Goal: Information Seeking & Learning: Learn about a topic

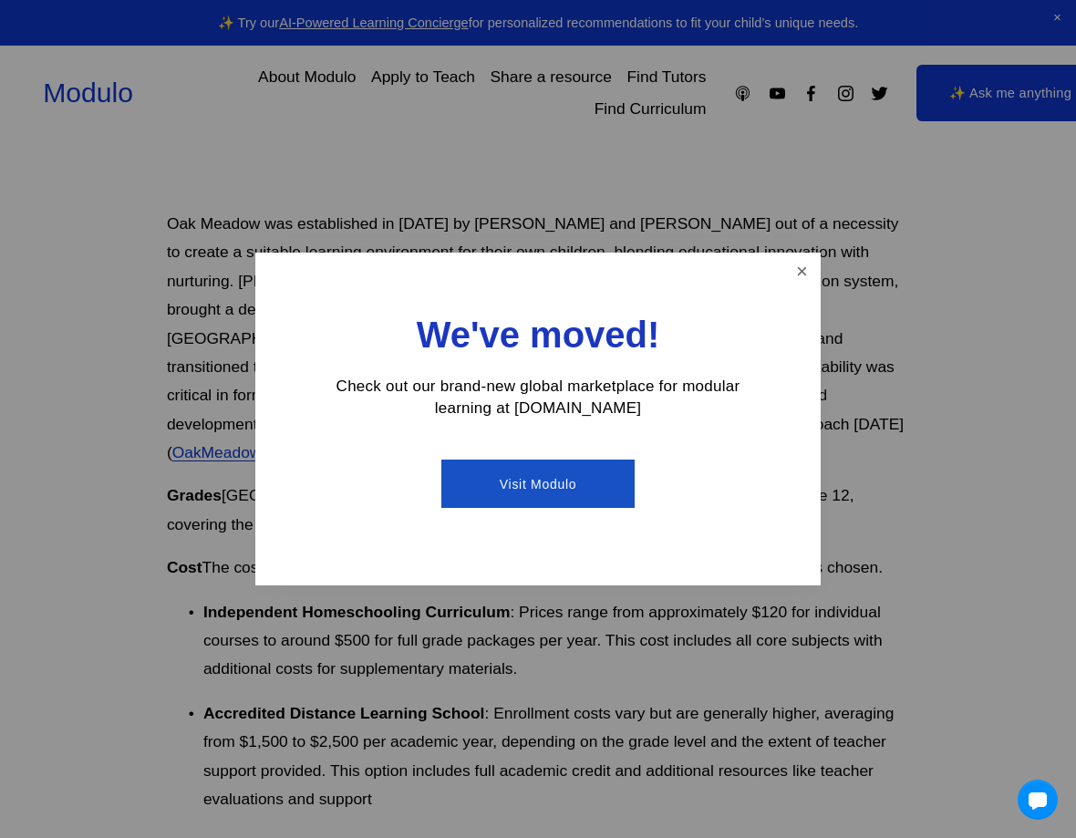
scroll to position [557, 0]
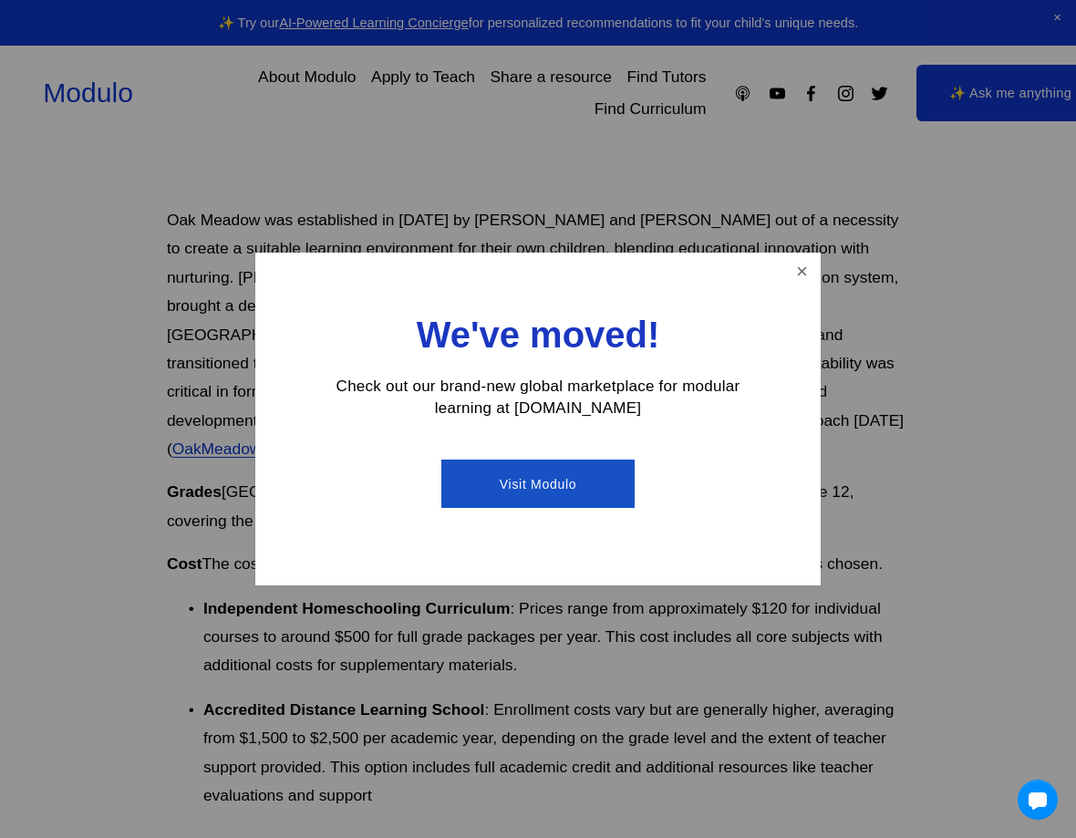
click at [811, 279] on link "Close" at bounding box center [802, 271] width 32 height 32
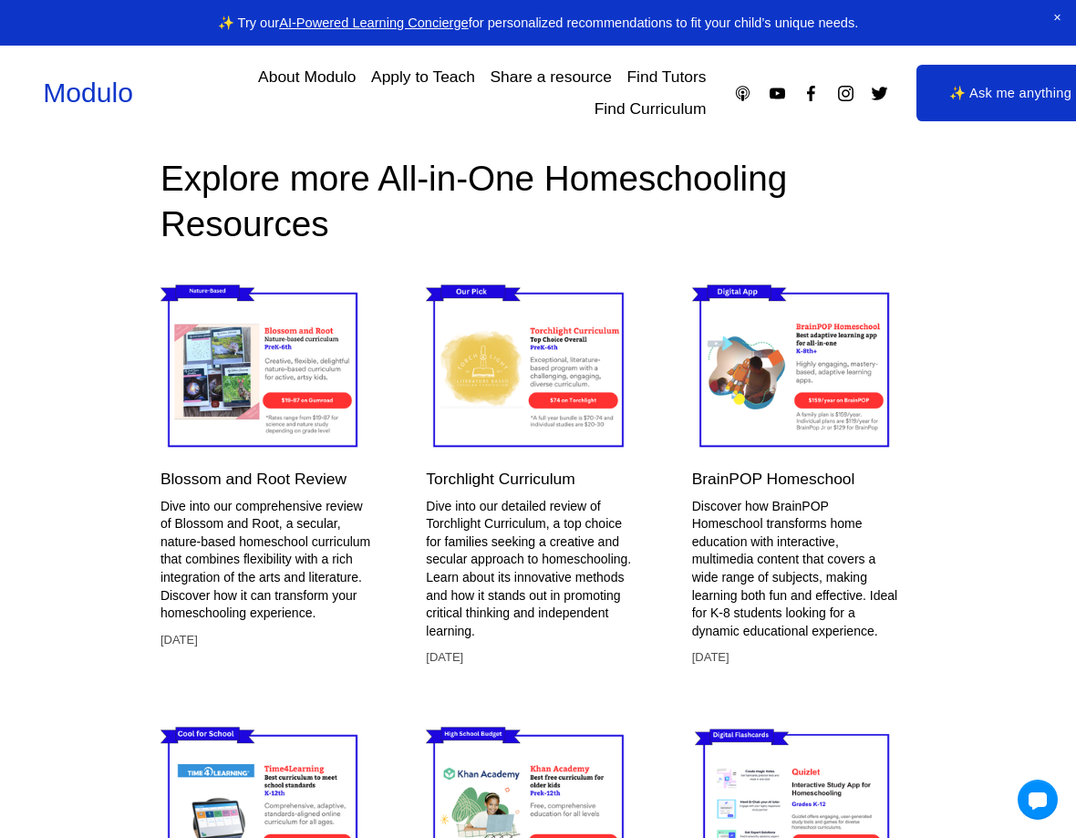
scroll to position [4751, 6]
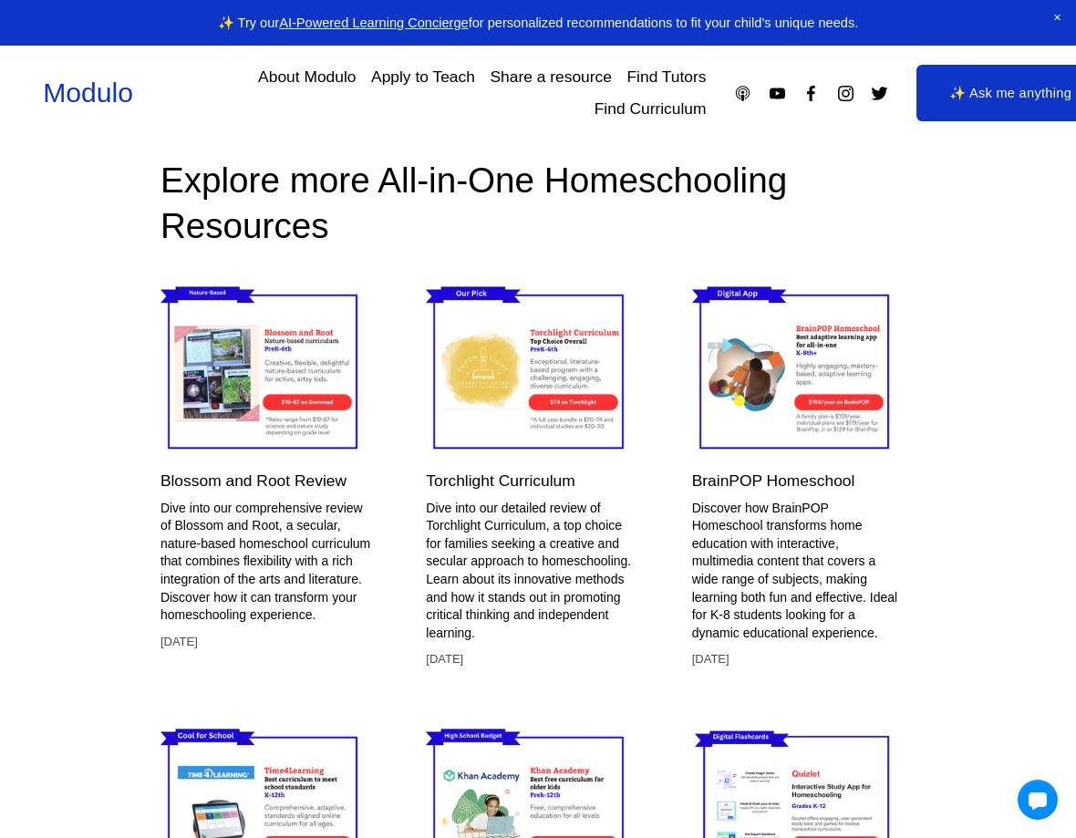
click at [579, 336] on img at bounding box center [531, 369] width 211 height 177
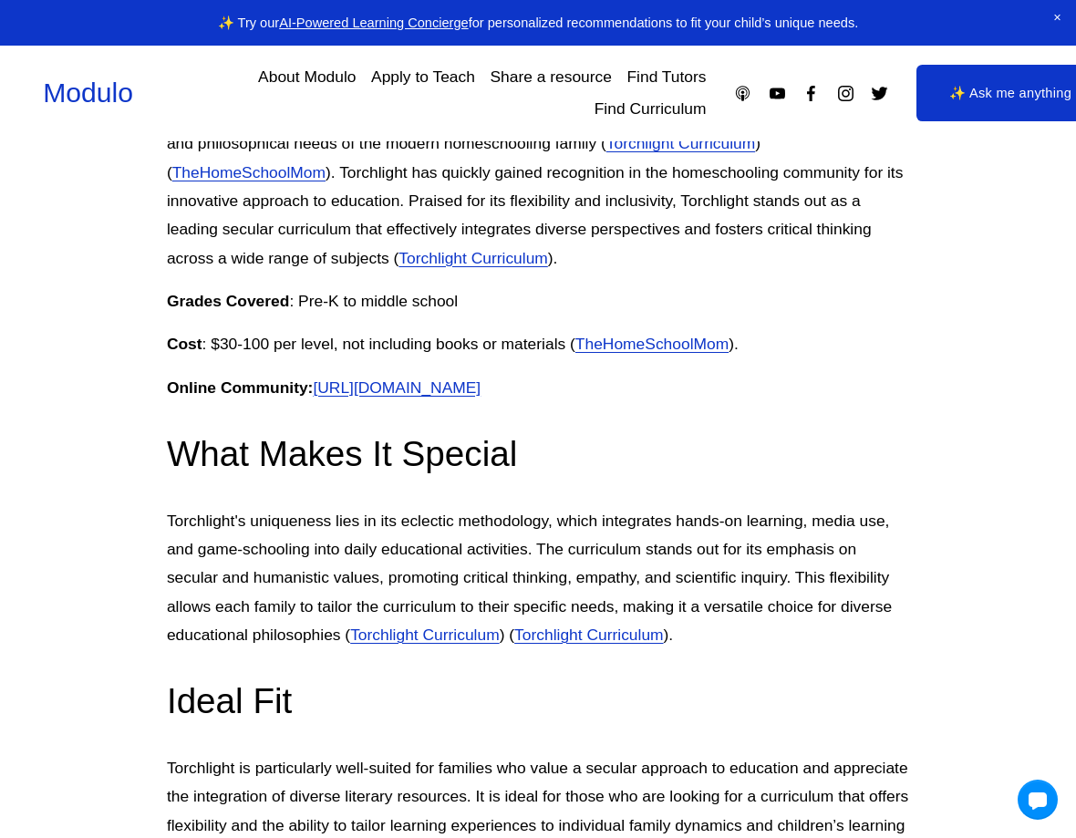
scroll to position [810, 0]
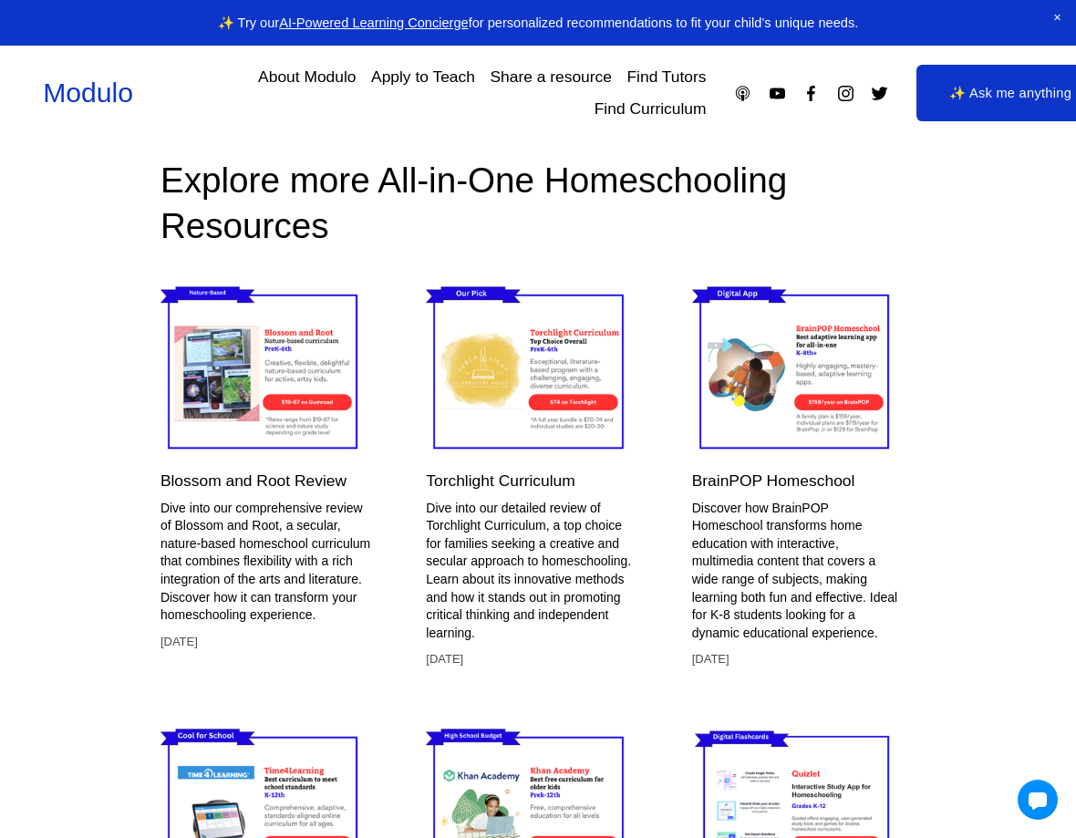
click at [265, 458] on img at bounding box center [265, 369] width 211 height 177
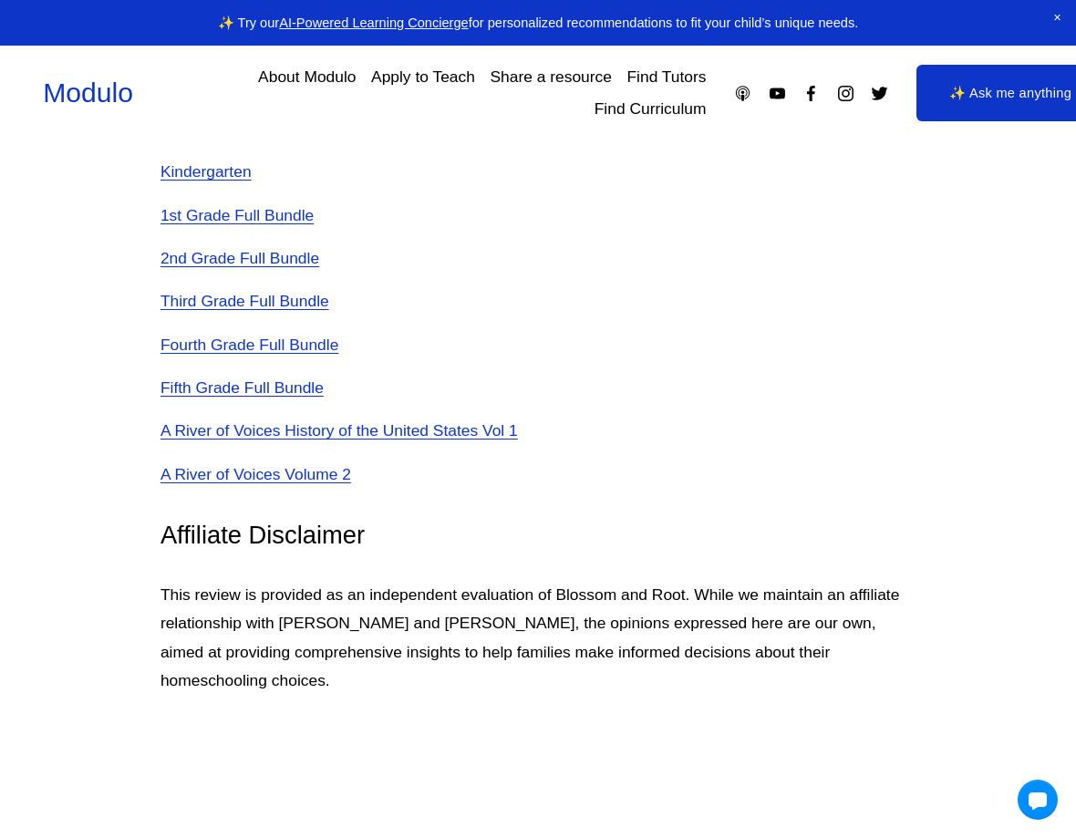
scroll to position [6705, 6]
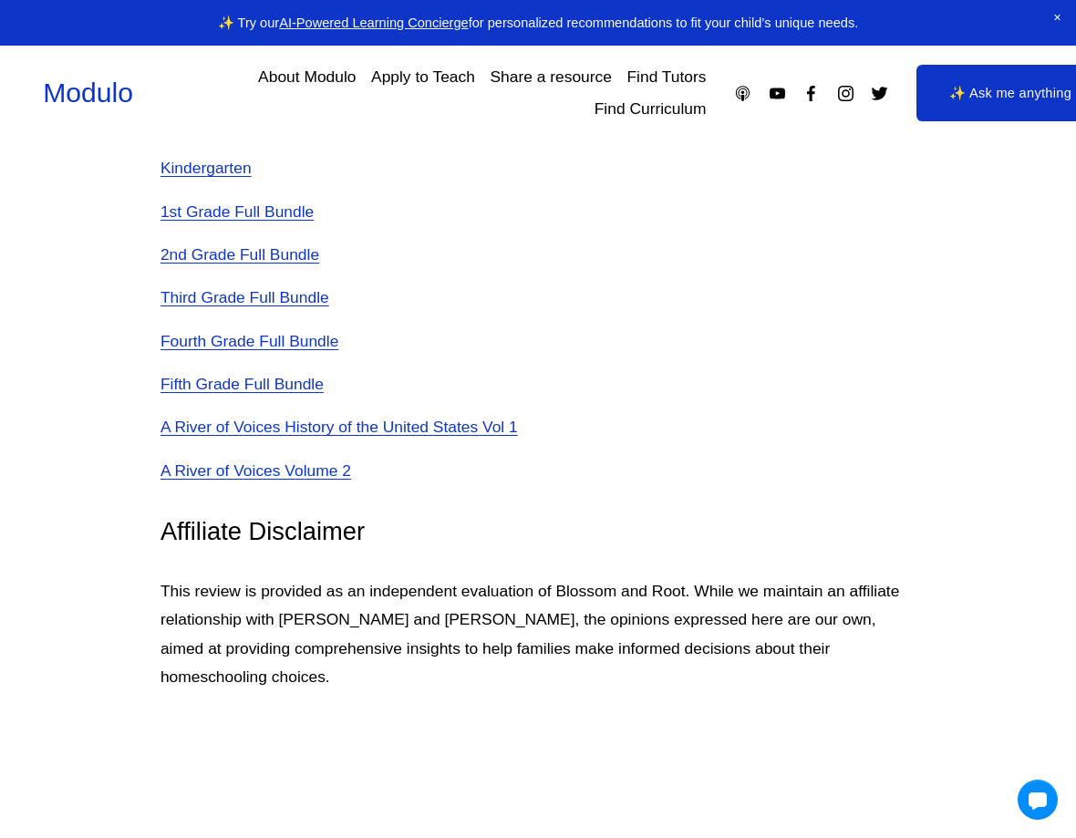
click at [239, 177] on link "Kindergarten" at bounding box center [205, 168] width 91 height 18
